Goal: Book appointment/travel/reservation

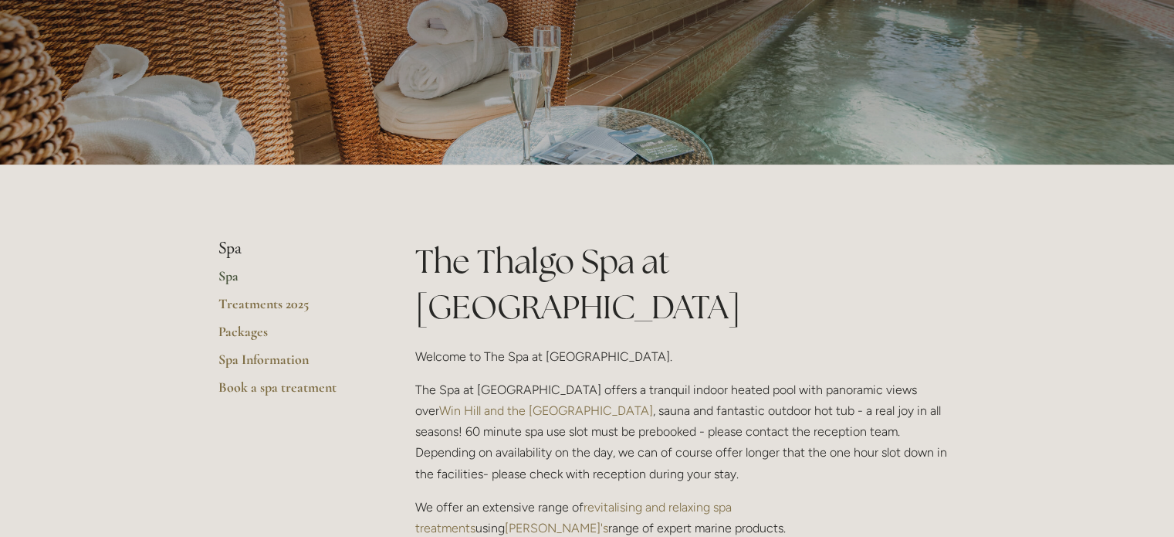
scroll to position [158, 0]
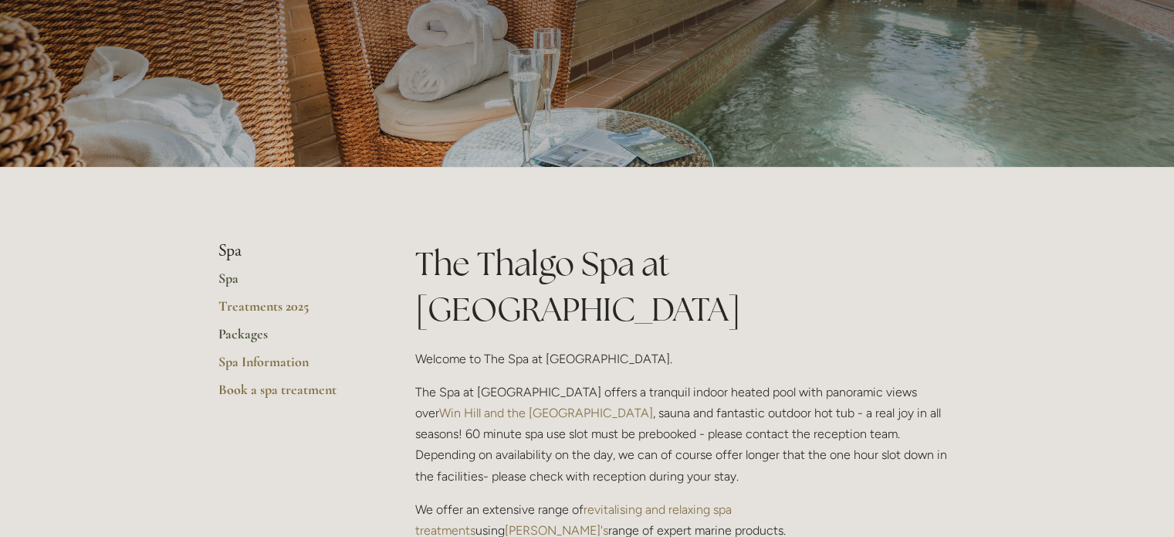
click at [240, 336] on link "Packages" at bounding box center [292, 339] width 147 height 28
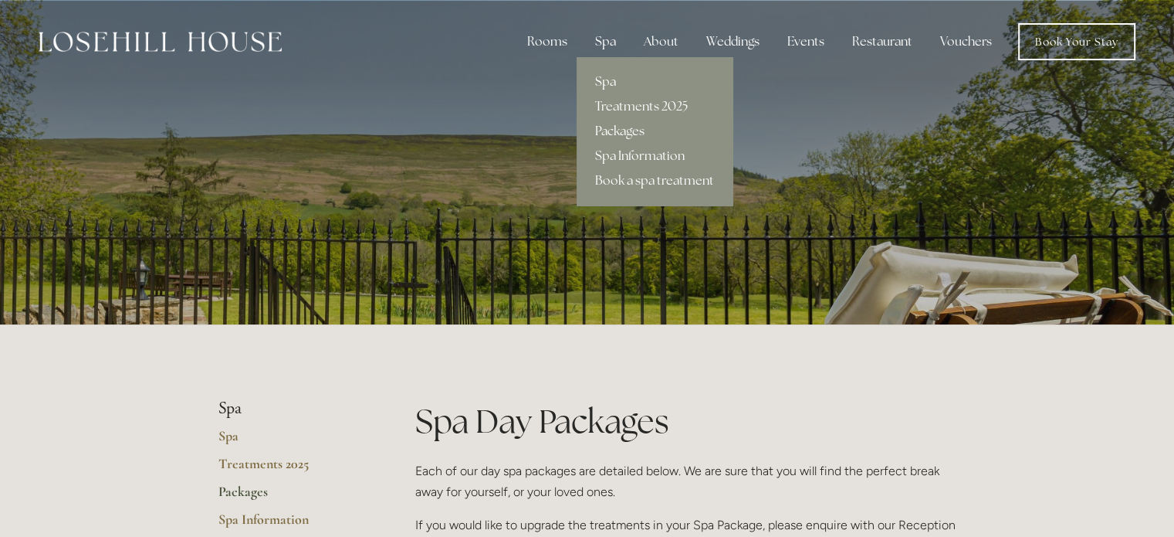
click at [599, 80] on link "Spa" at bounding box center [655, 81] width 156 height 25
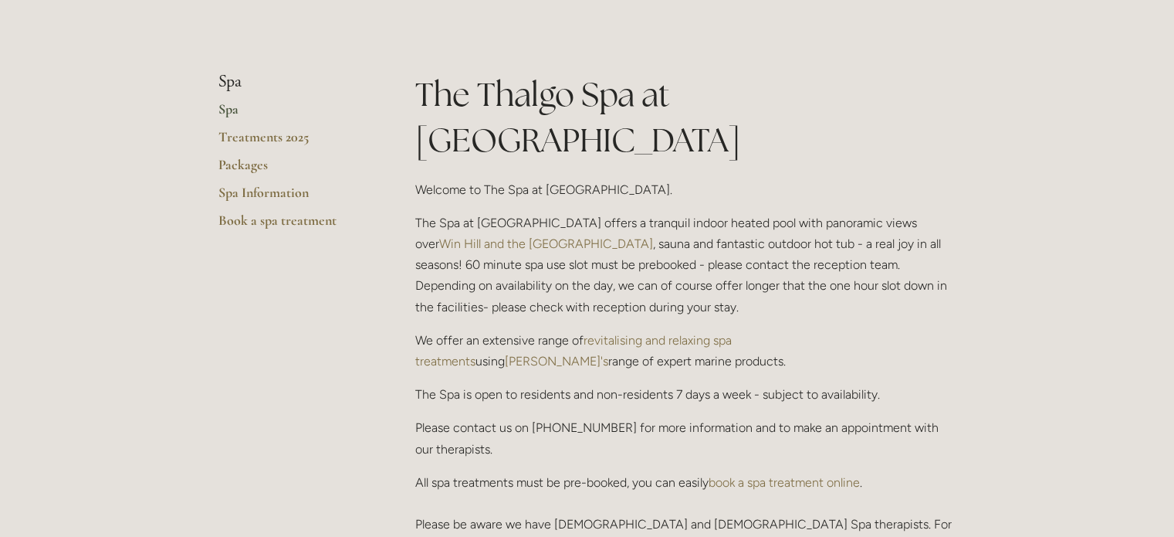
scroll to position [333, 0]
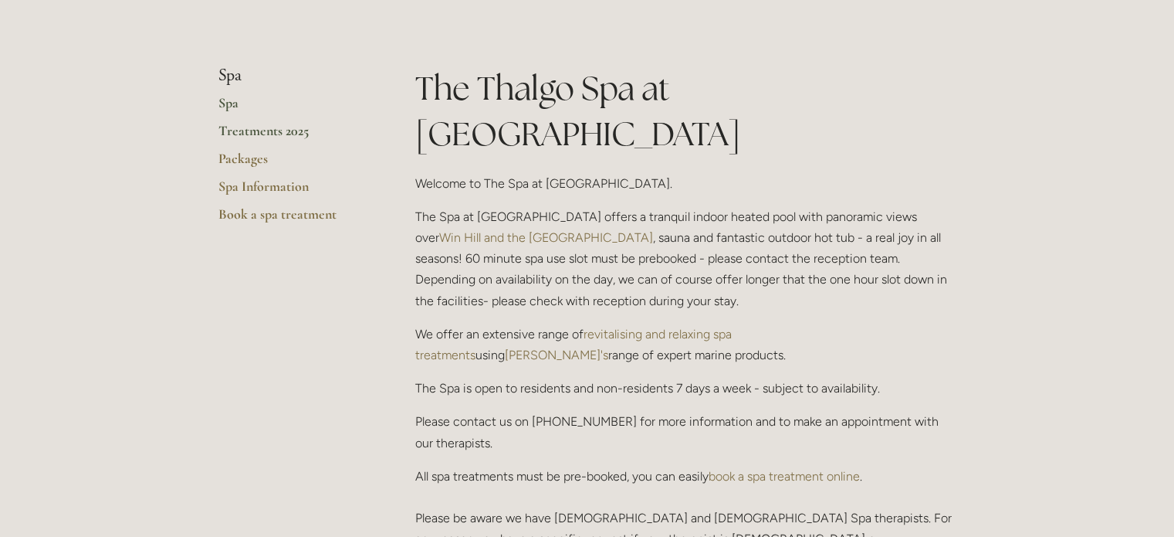
click at [266, 126] on link "Treatments 2025" at bounding box center [292, 136] width 147 height 28
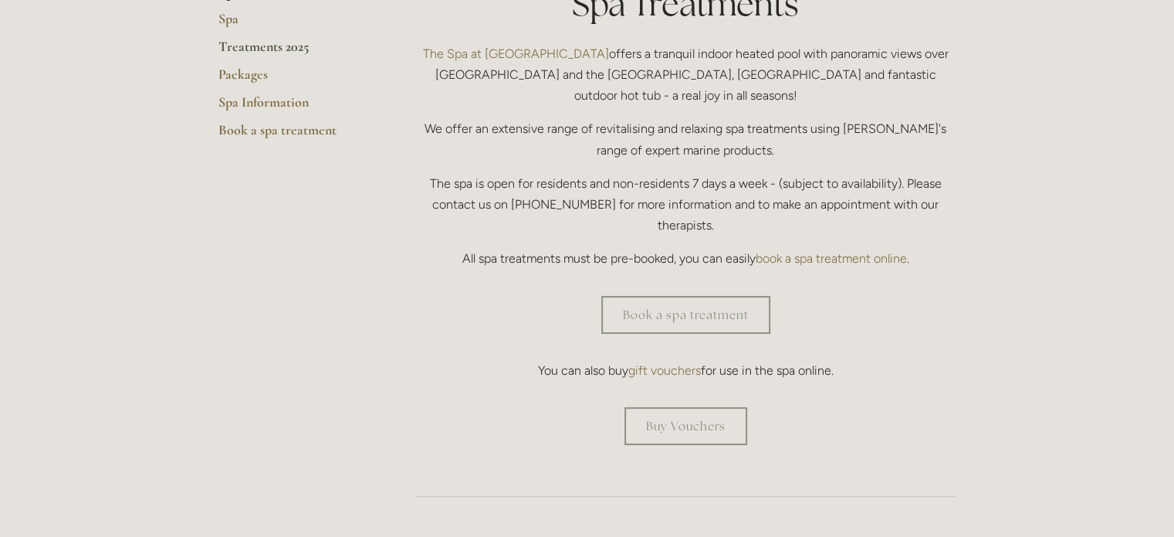
scroll to position [419, 0]
click at [678, 293] on link "Book a spa treatment" at bounding box center [685, 312] width 169 height 38
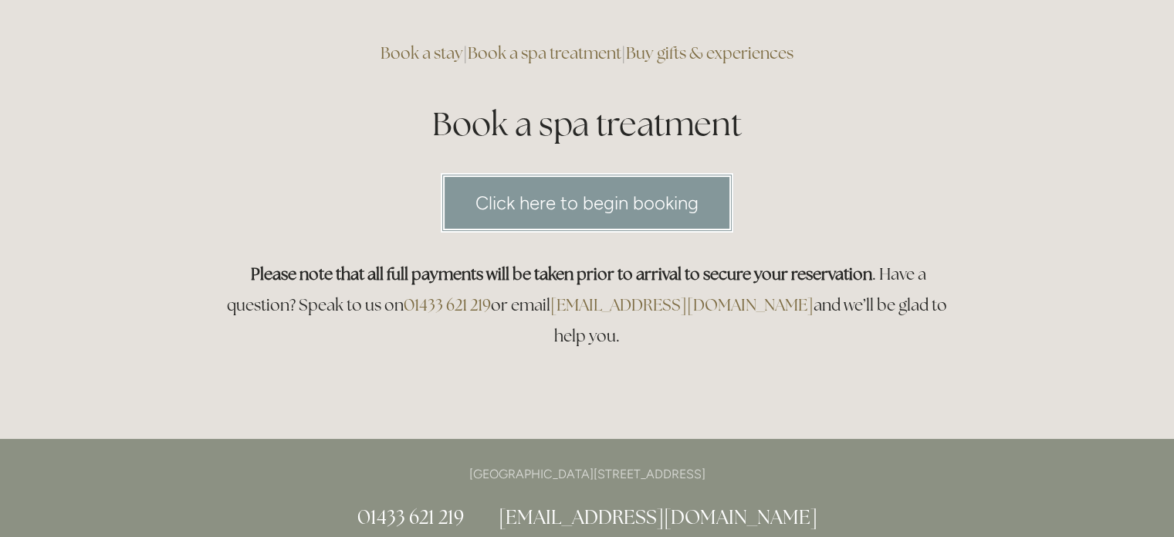
scroll to position [49, 0]
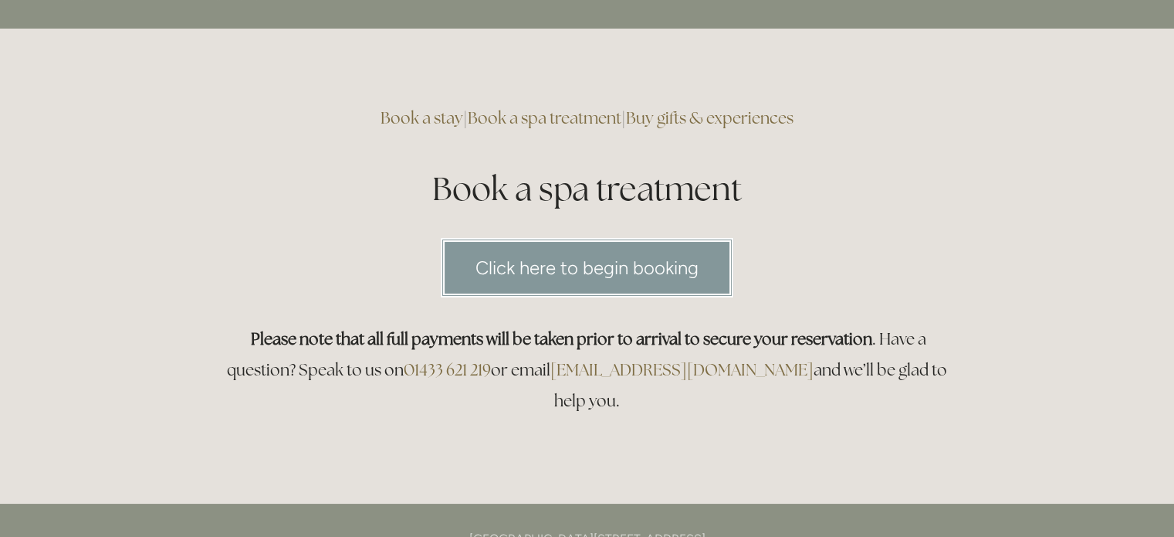
click at [513, 269] on link "Click here to begin booking" at bounding box center [587, 267] width 293 height 59
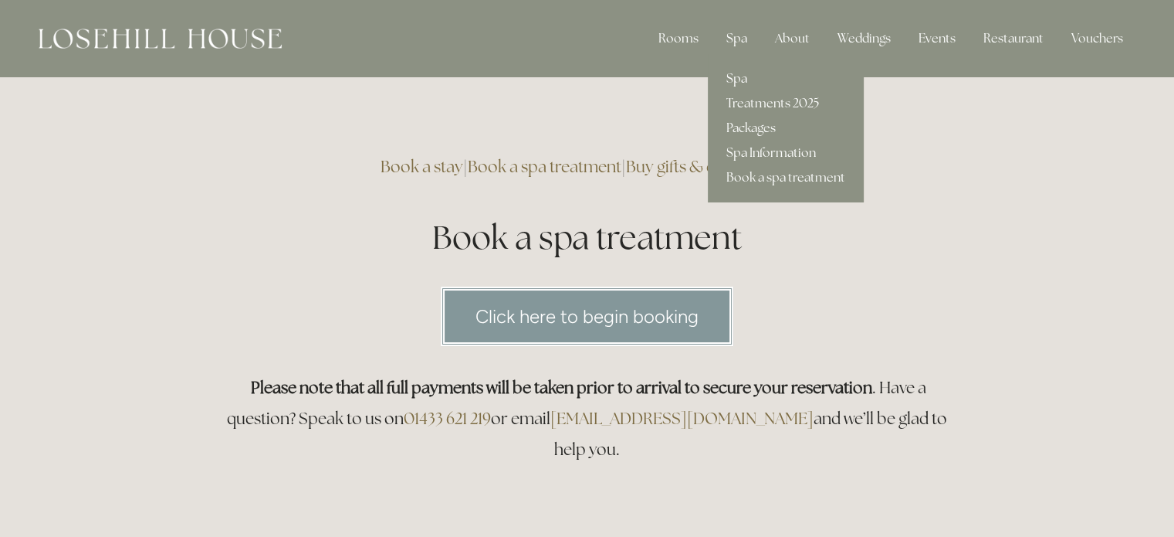
click at [740, 77] on link "Spa" at bounding box center [786, 78] width 156 height 25
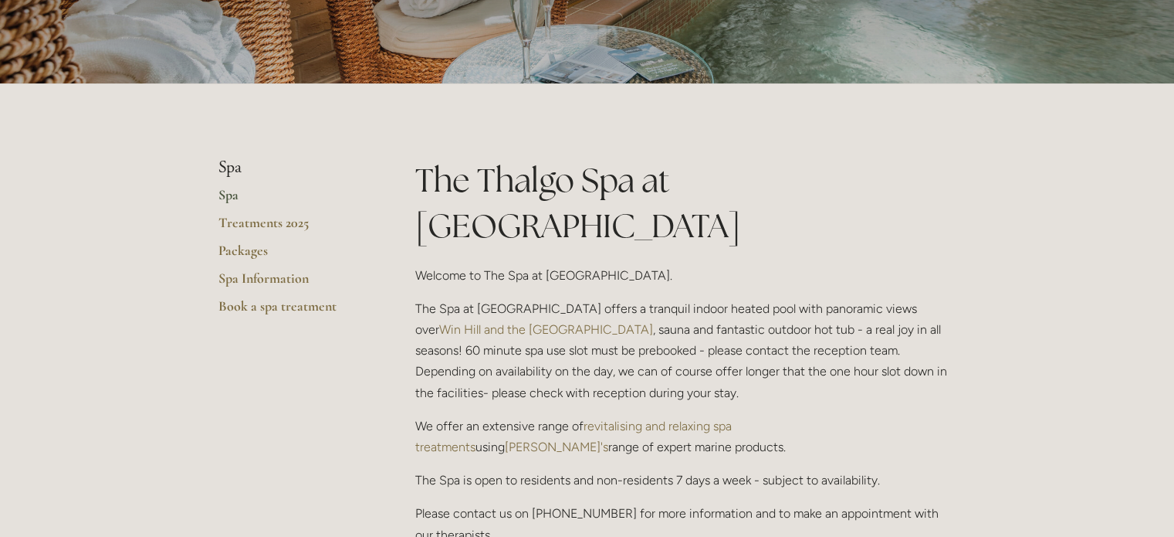
scroll to position [243, 0]
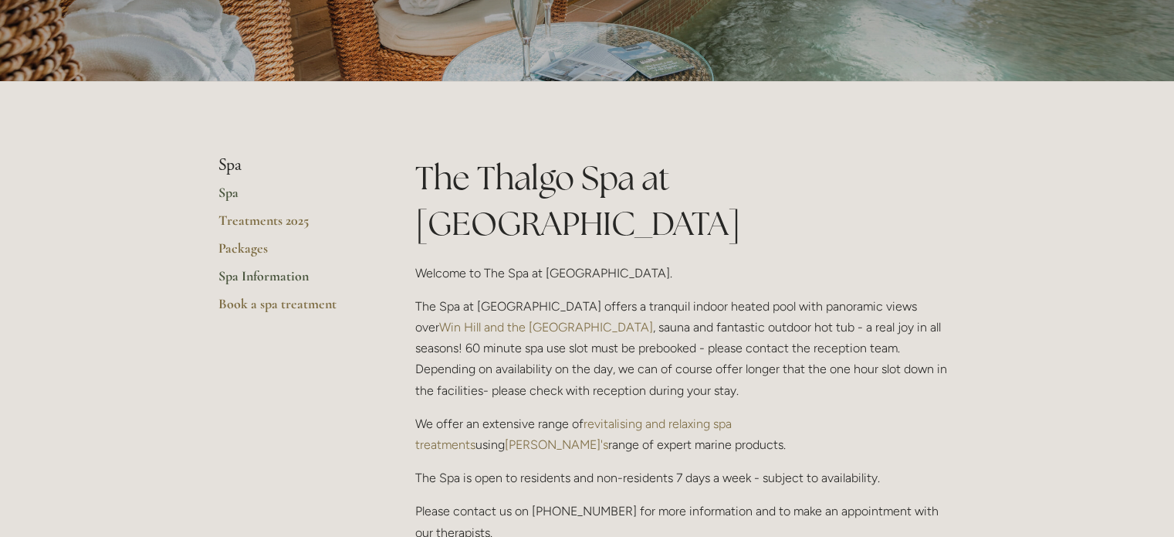
click at [250, 279] on link "Spa Information" at bounding box center [292, 281] width 147 height 28
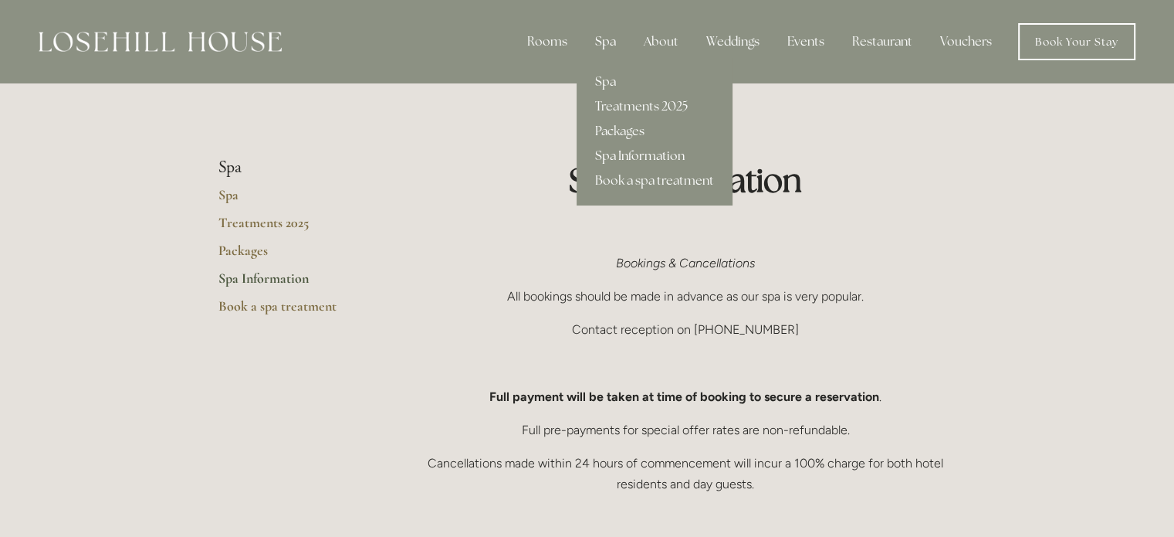
click at [635, 153] on link "Spa Information" at bounding box center [655, 156] width 156 height 25
click at [617, 83] on link "Spa" at bounding box center [655, 81] width 156 height 25
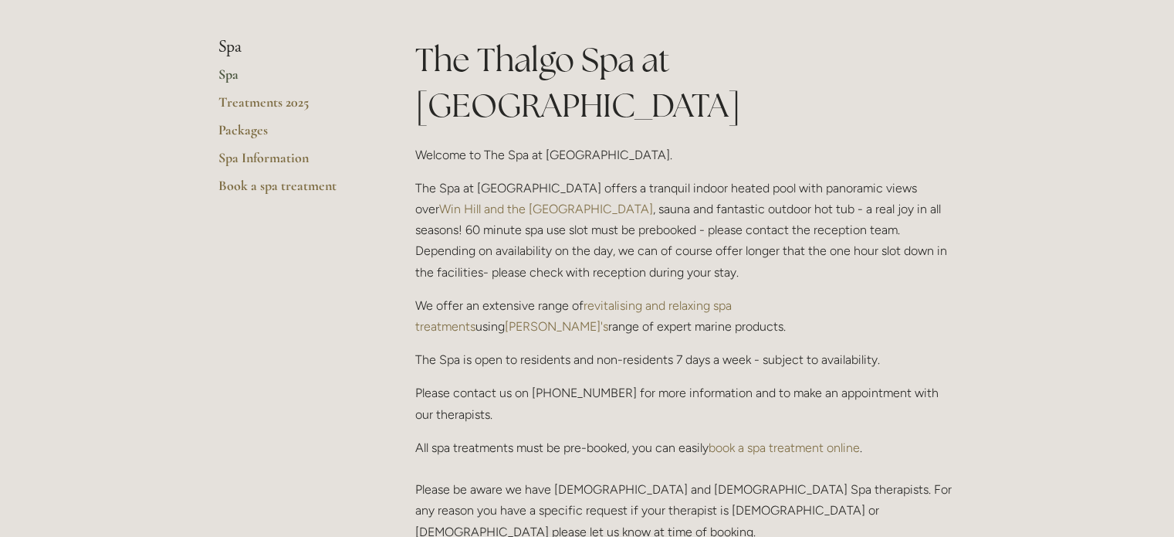
scroll to position [363, 0]
click at [246, 135] on link "Packages" at bounding box center [292, 134] width 147 height 28
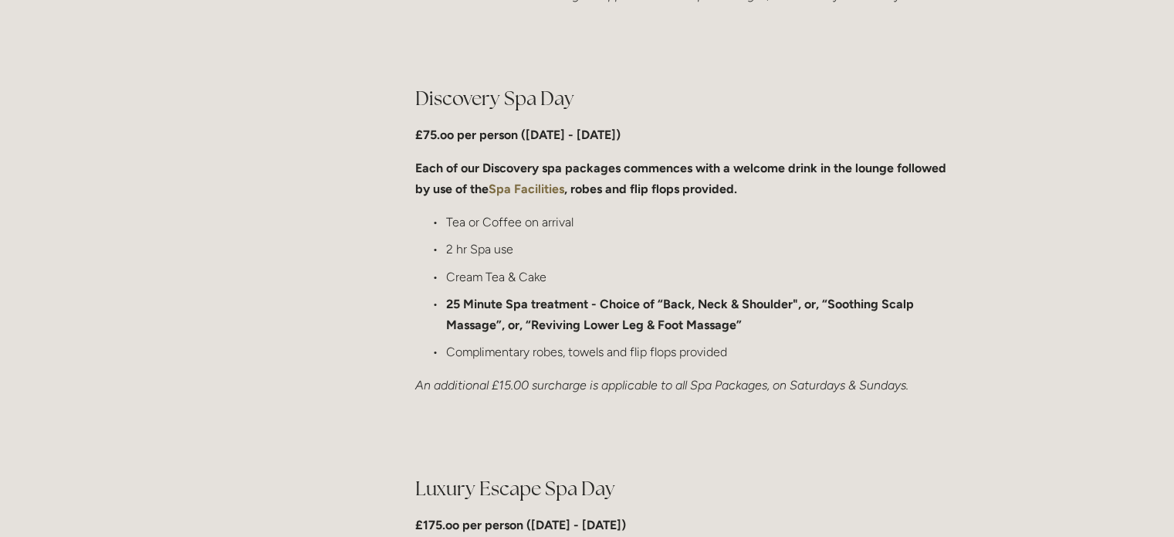
scroll to position [1173, 0]
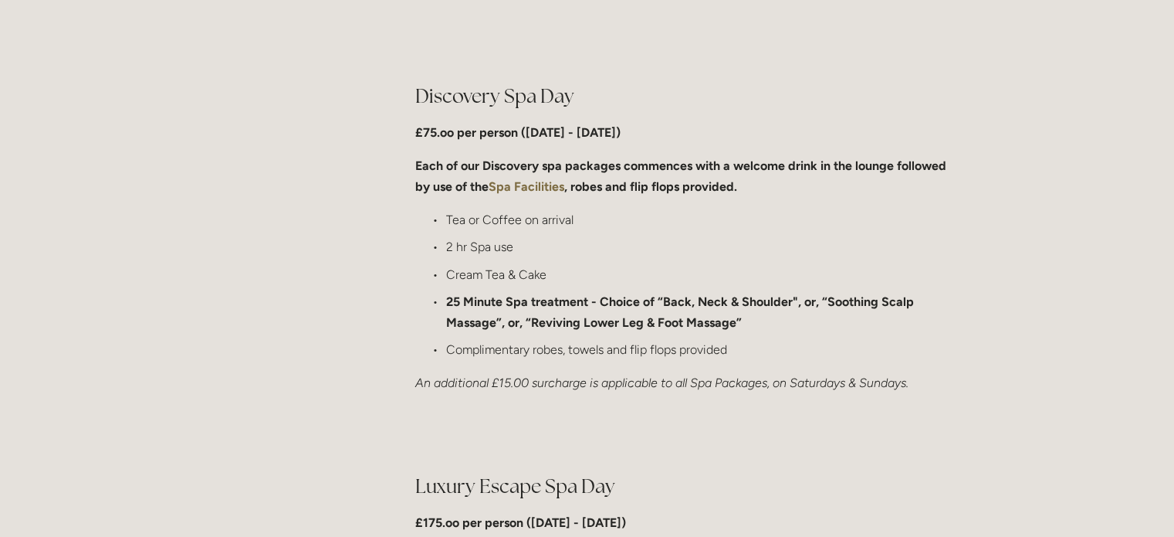
click at [821, 422] on div at bounding box center [685, 433] width 567 height 53
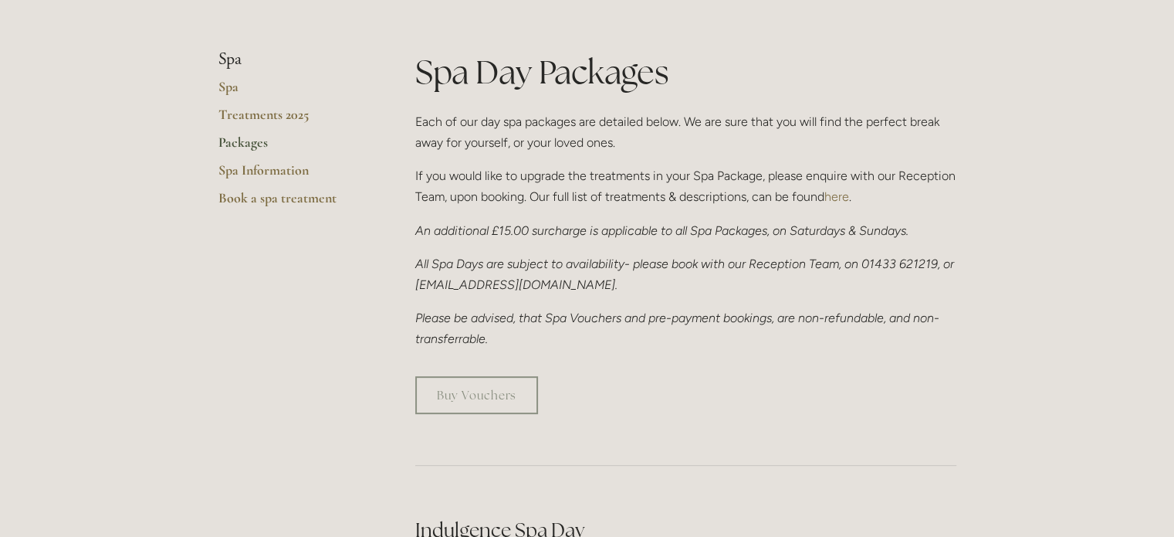
scroll to position [0, 0]
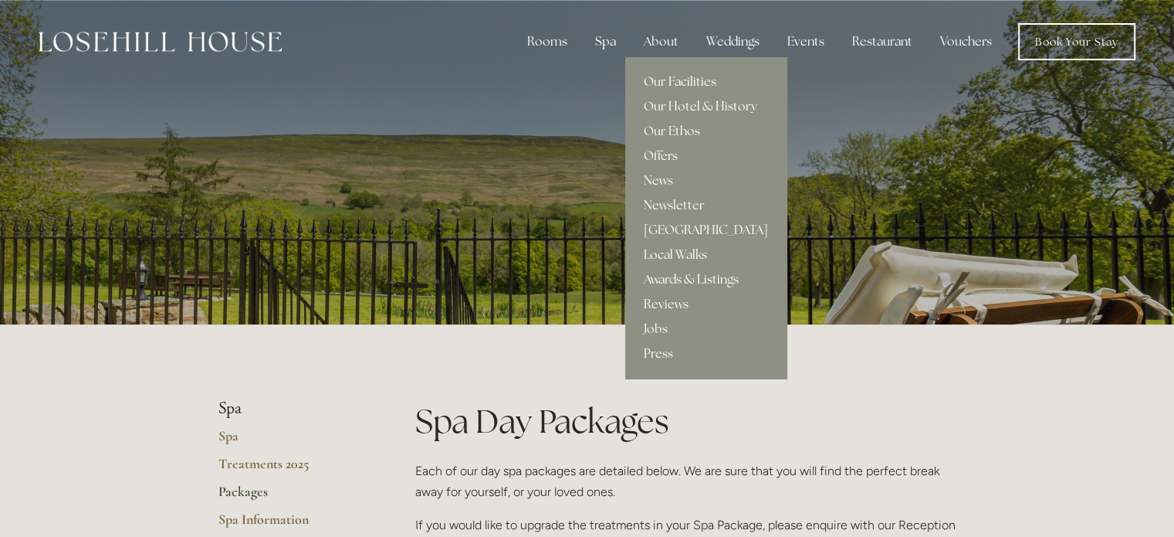
click at [683, 85] on link "Our Facilities" at bounding box center [705, 81] width 161 height 25
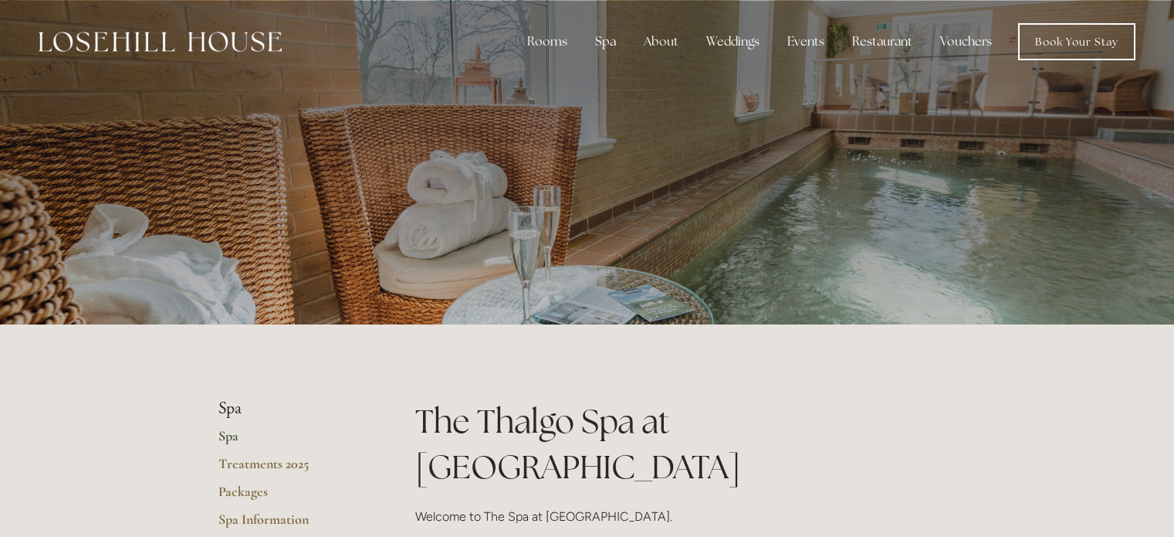
scroll to position [243, 0]
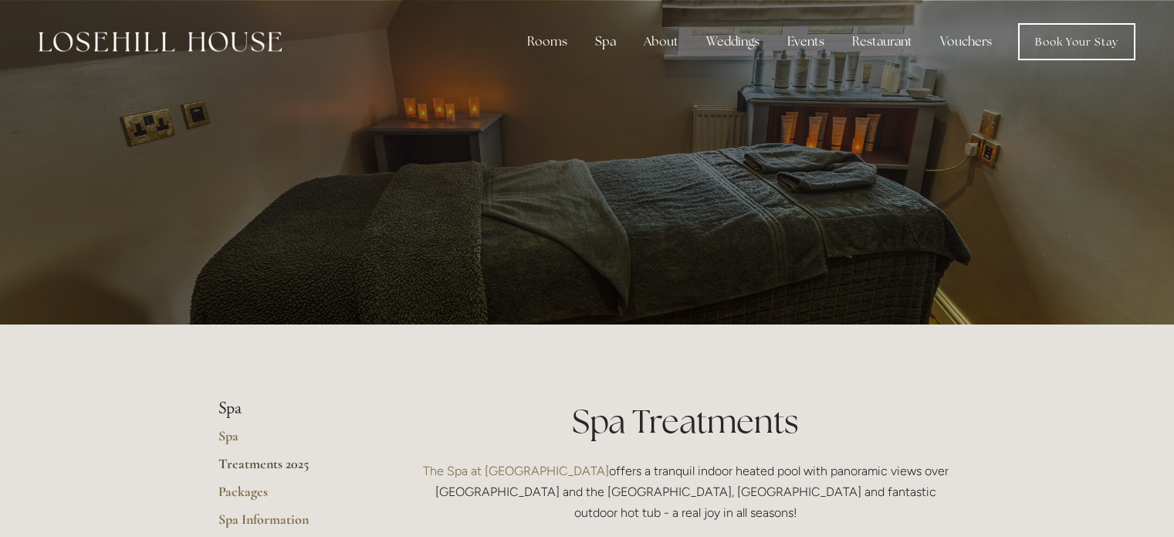
scroll to position [419, 0]
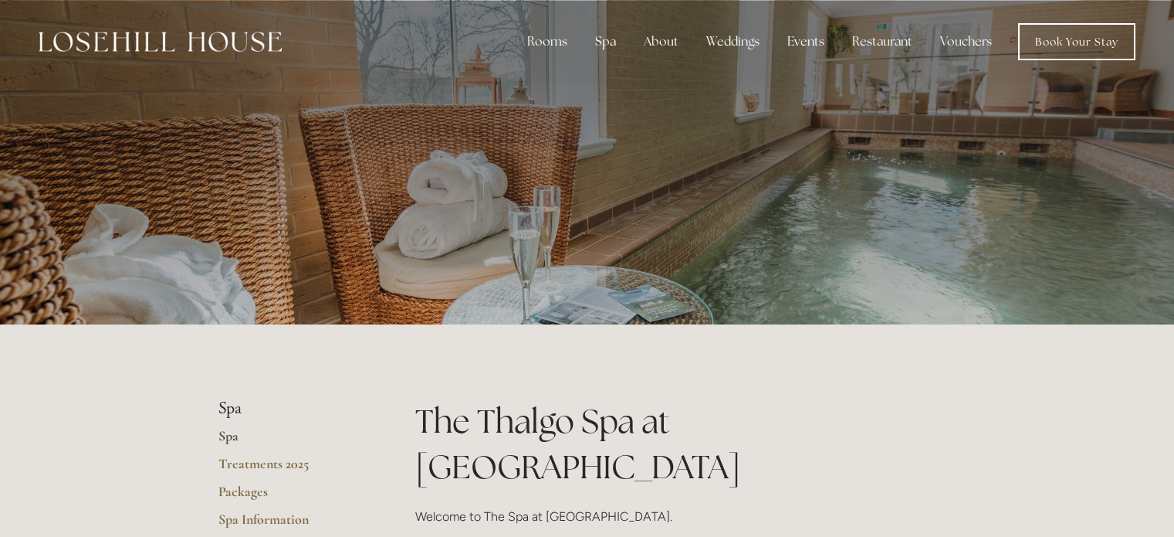
scroll to position [333, 0]
